Goal: Check status: Check status

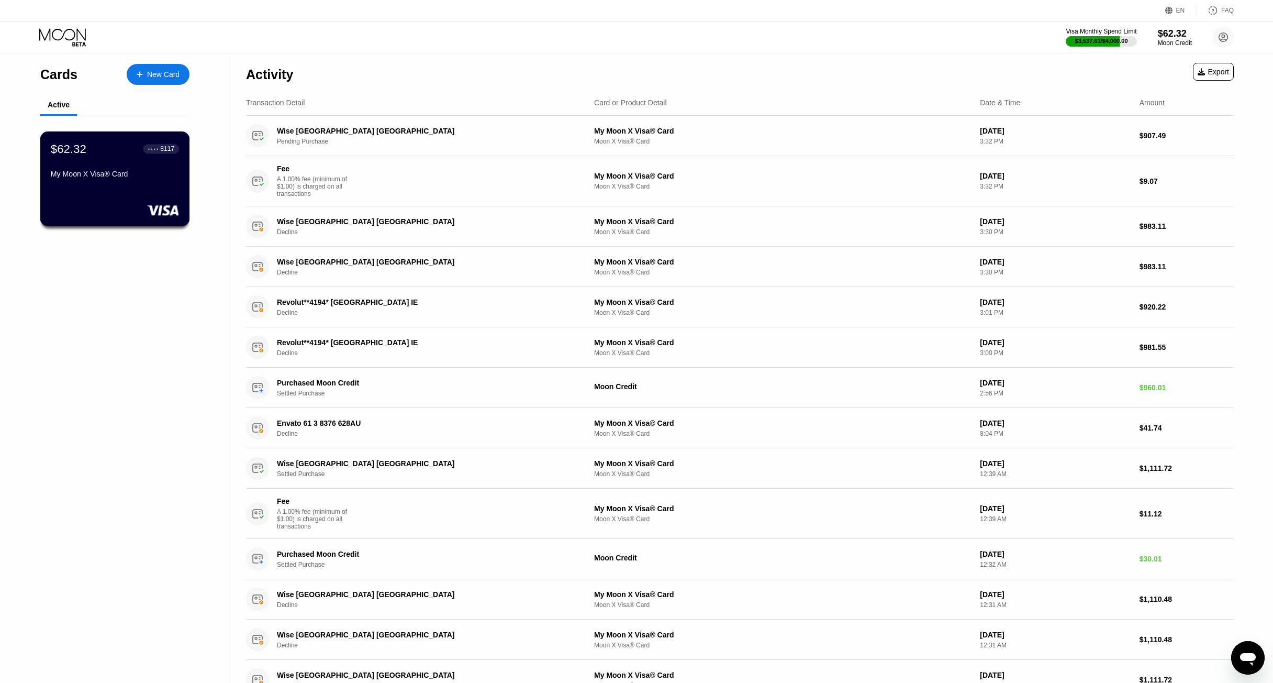
click at [105, 178] on div "My Moon X Visa® Card" at bounding box center [115, 174] width 128 height 8
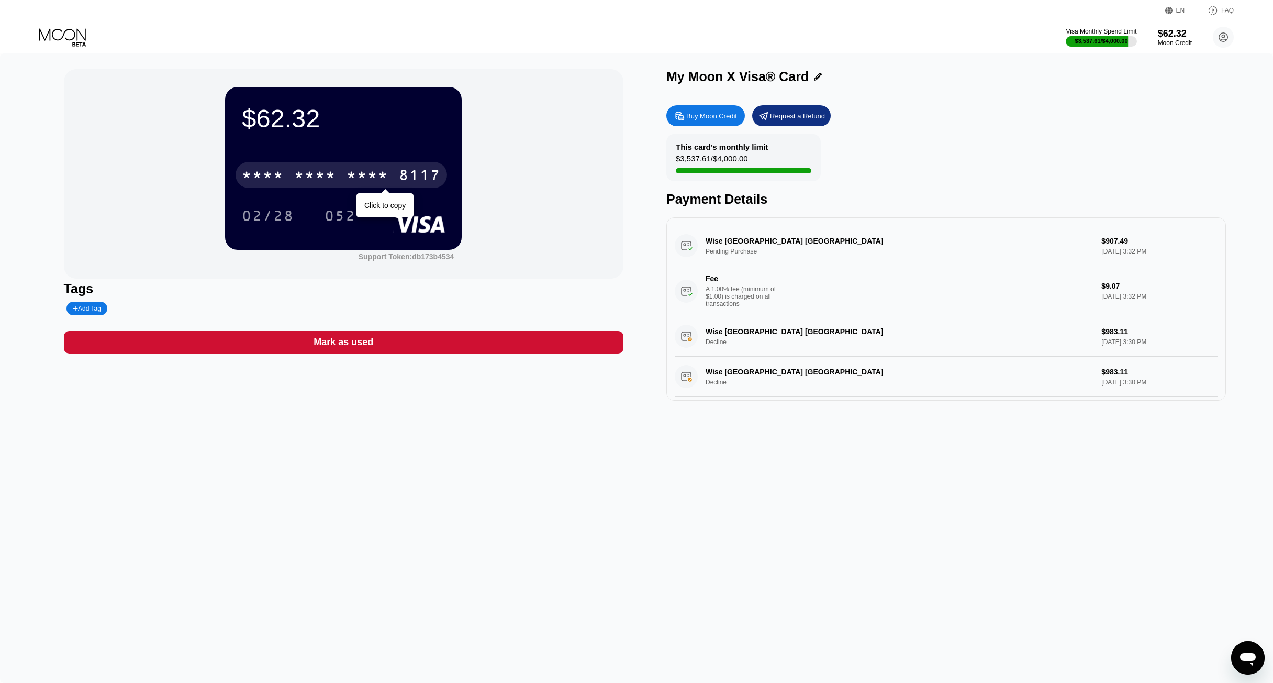
click at [380, 188] on div "* * * * * * * * * * * * 8117" at bounding box center [341, 175] width 211 height 26
click at [348, 210] on div "052" at bounding box center [340, 216] width 47 height 26
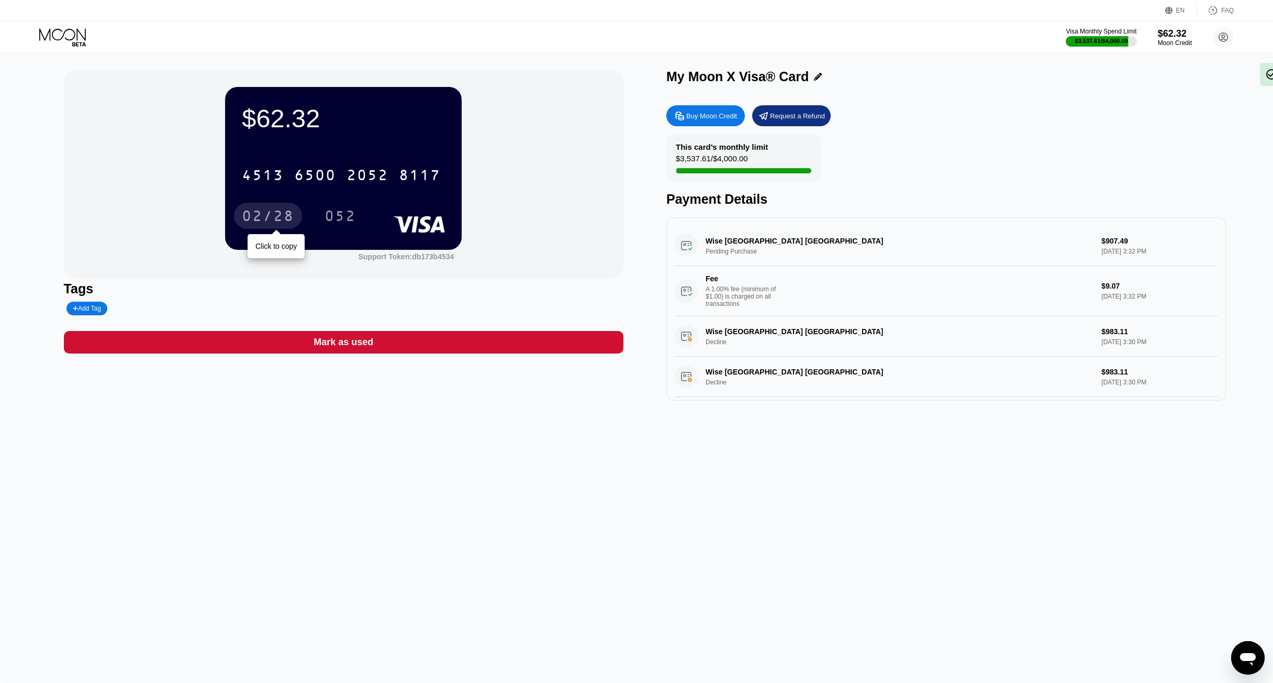
click at [277, 217] on div "02/28" at bounding box center [268, 217] width 52 height 17
